Goal: Register for event/course

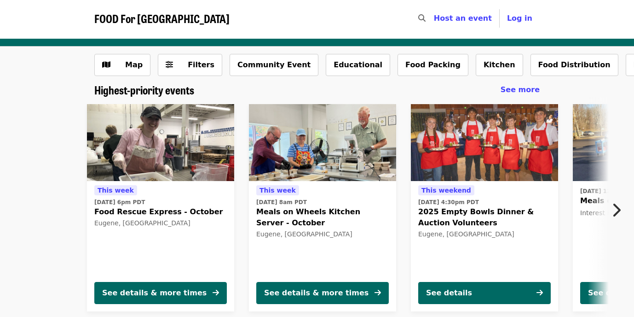
scroll to position [15, 0]
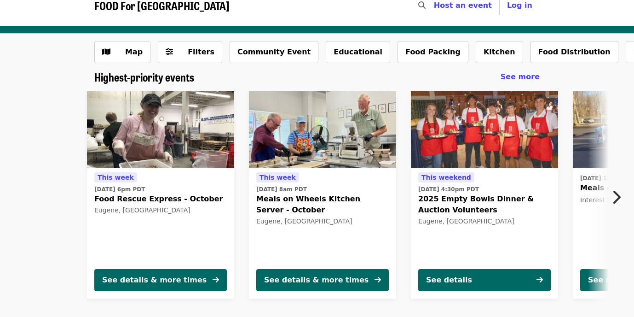
click at [613, 194] on icon "chevron-right icon" at bounding box center [616, 196] width 9 height 17
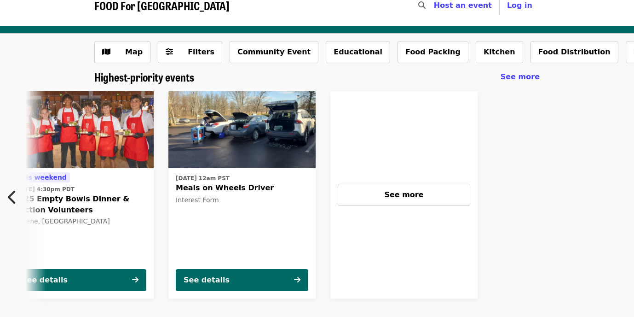
scroll to position [0, 407]
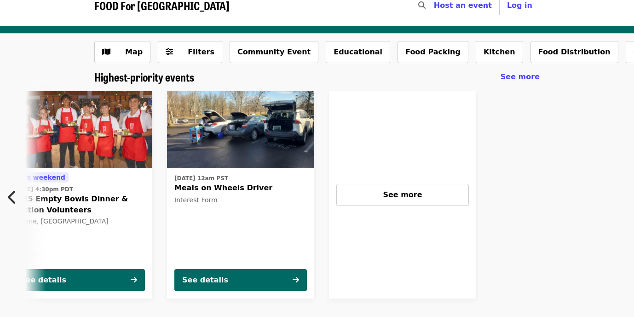
click at [9, 193] on icon "chevron-left icon" at bounding box center [12, 196] width 9 height 17
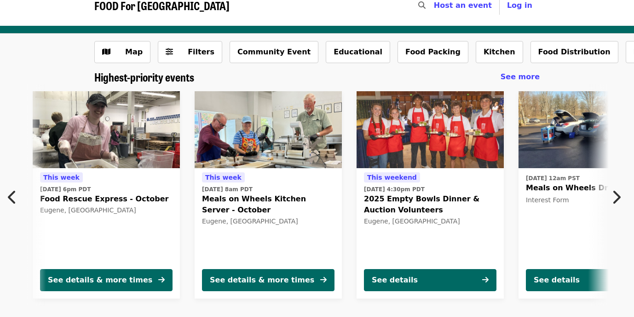
scroll to position [0, 0]
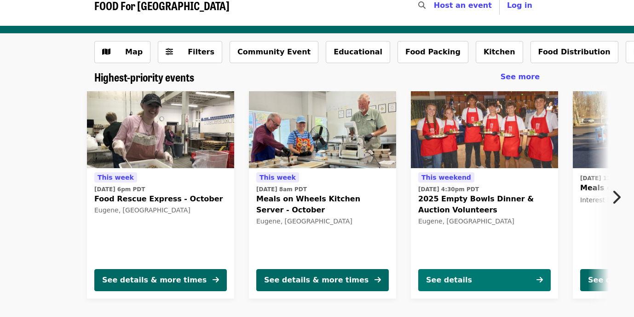
click at [512, 278] on button "See details" at bounding box center [485, 280] width 133 height 22
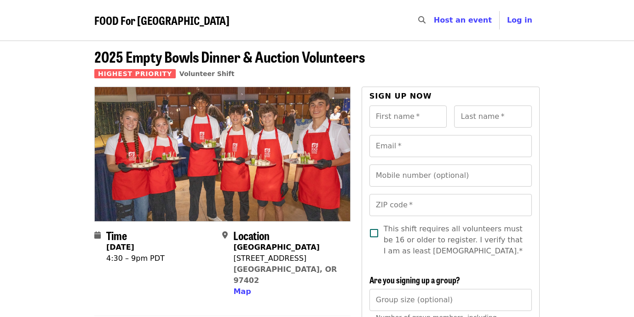
scroll to position [15, 0]
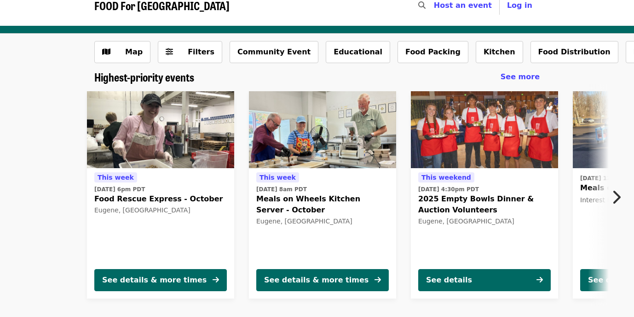
click at [620, 194] on icon "chevron-right icon" at bounding box center [616, 196] width 9 height 17
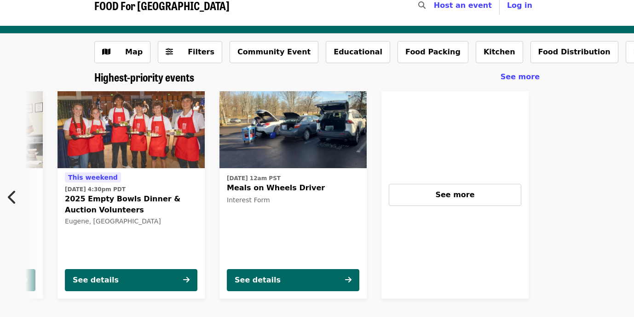
scroll to position [0, 407]
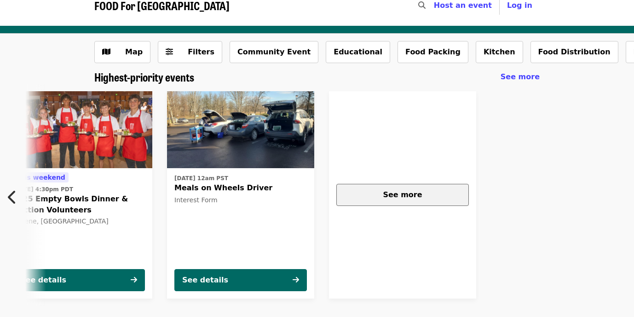
click at [402, 190] on span "See more" at bounding box center [402, 194] width 39 height 9
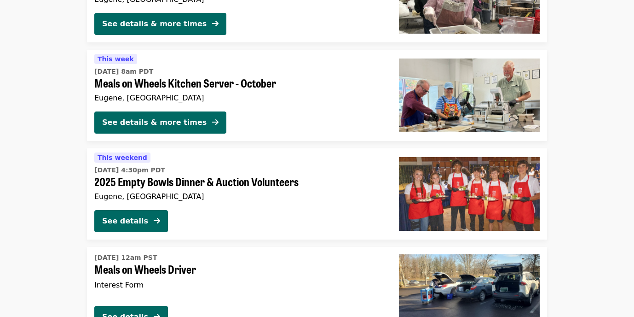
scroll to position [290, 0]
